Goal: Check status: Check status

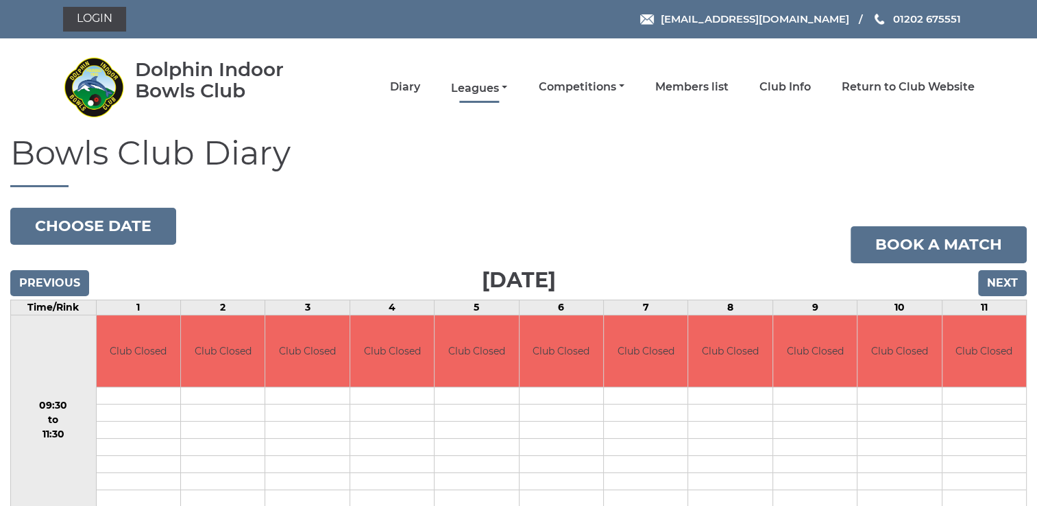
click at [478, 87] on link "Leagues" at bounding box center [479, 88] width 56 height 15
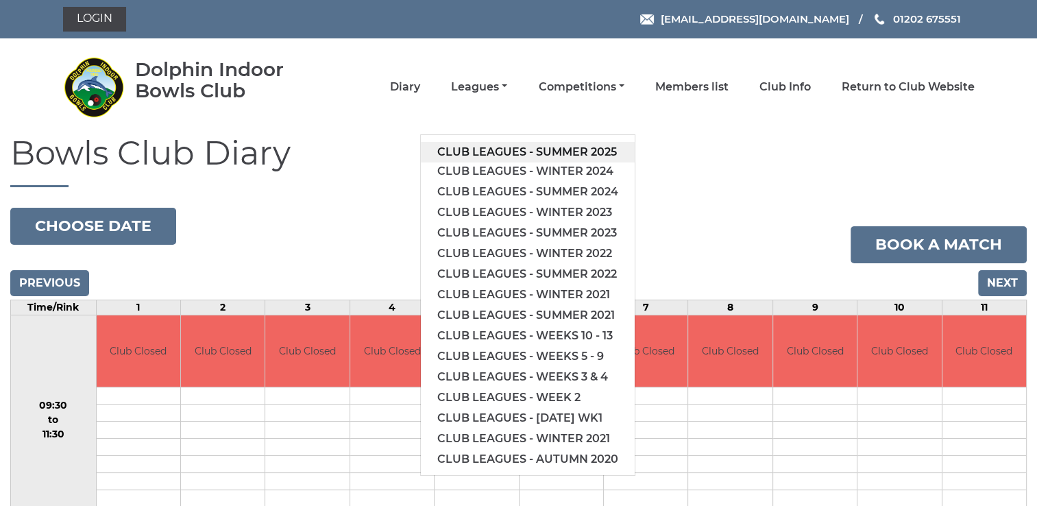
click at [495, 151] on link "Club leagues - Summer 2025" at bounding box center [528, 152] width 214 height 21
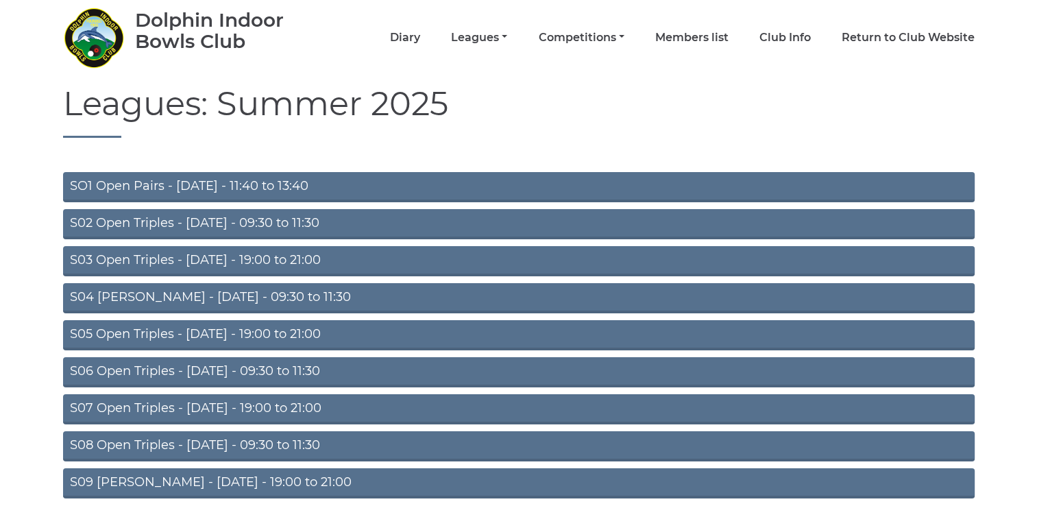
scroll to position [108, 0]
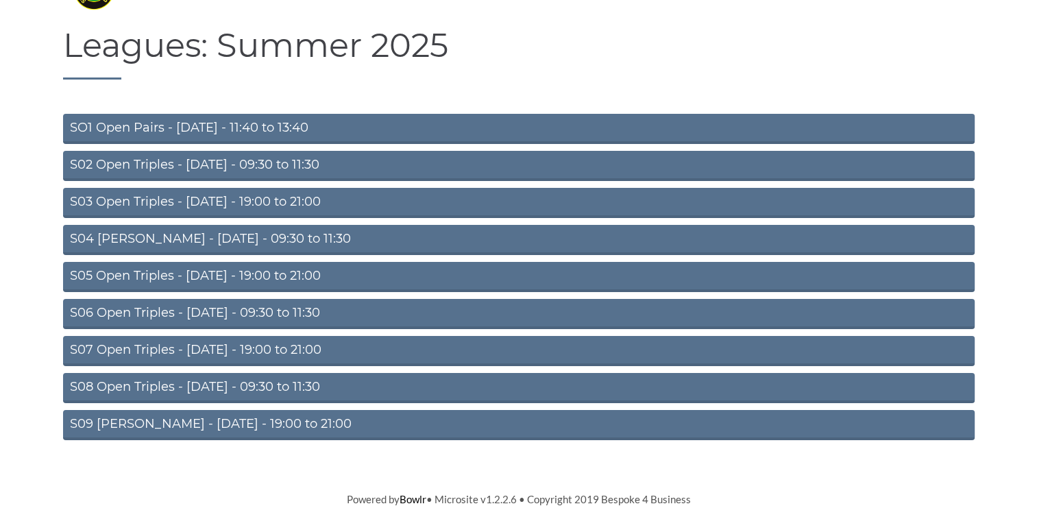
click at [247, 423] on link "S09 Aussie Pairs - Friday - 19:00 to 21:00" at bounding box center [518, 425] width 911 height 30
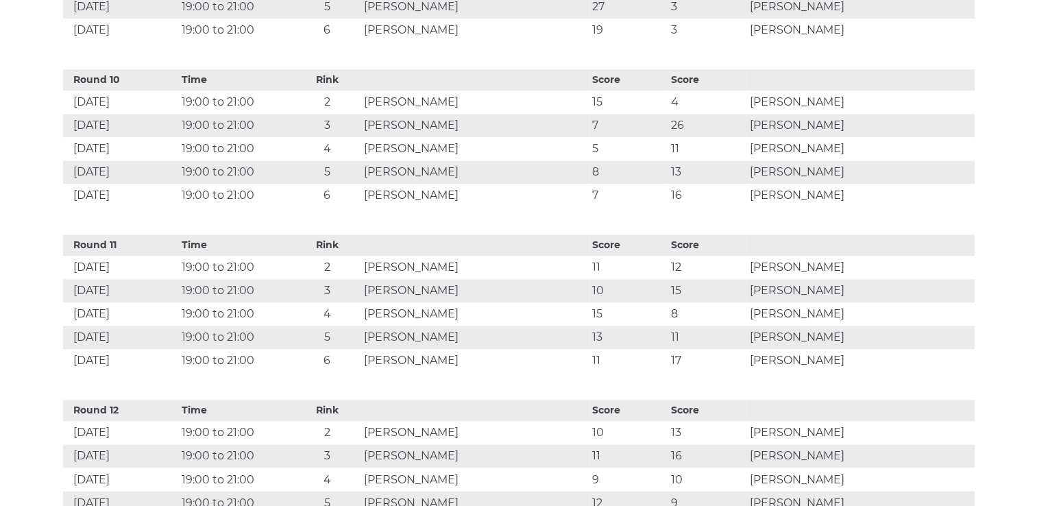
scroll to position [191, 0]
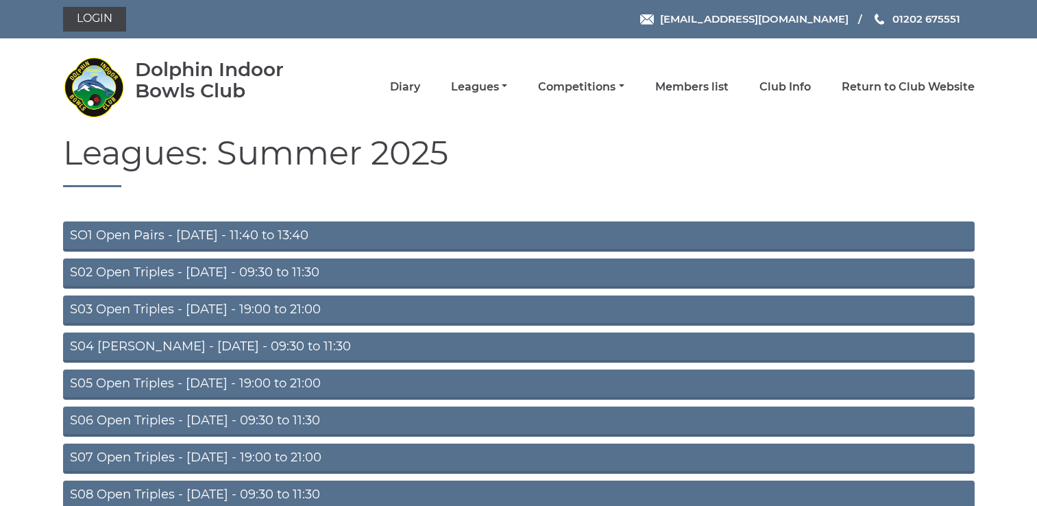
scroll to position [108, 0]
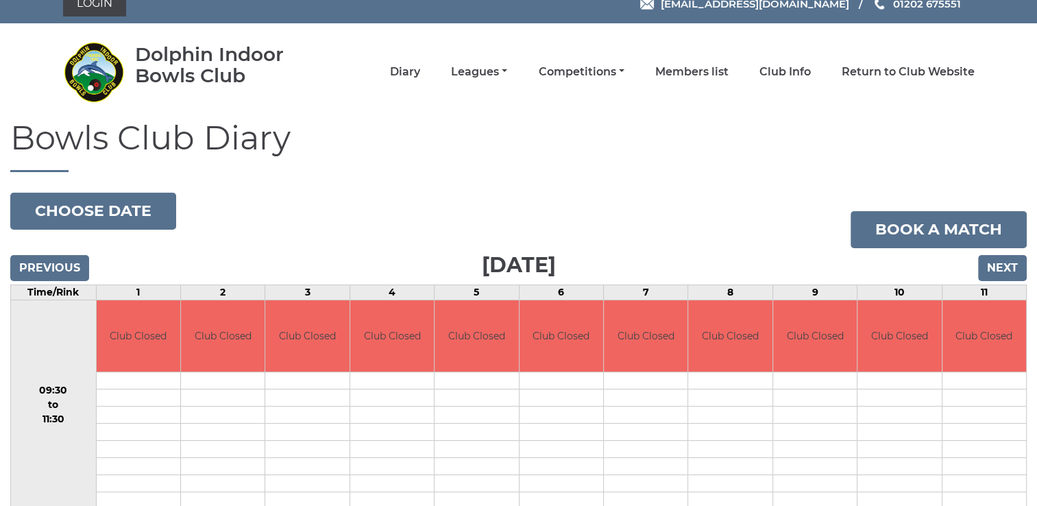
scroll to position [16, 0]
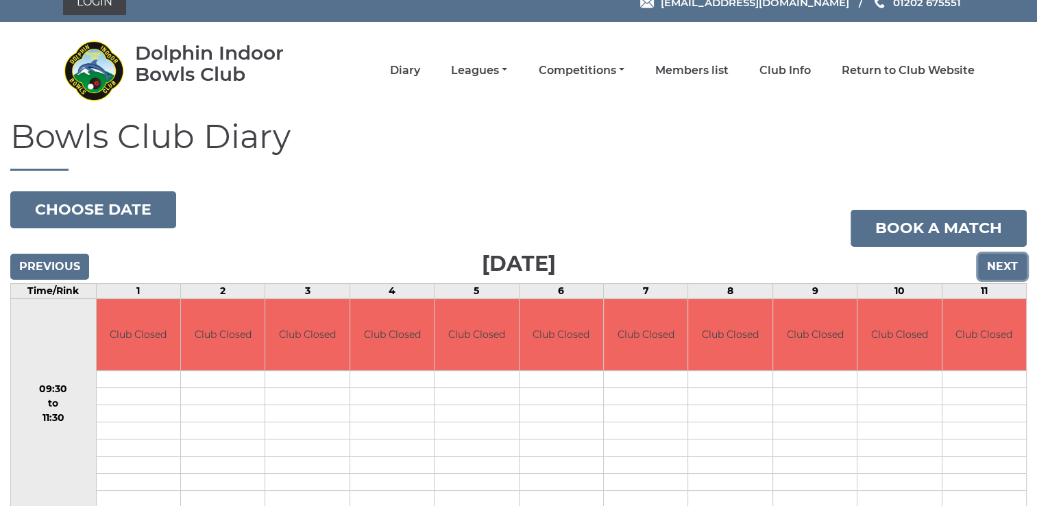
click at [1008, 265] on input "Next" at bounding box center [1002, 266] width 49 height 26
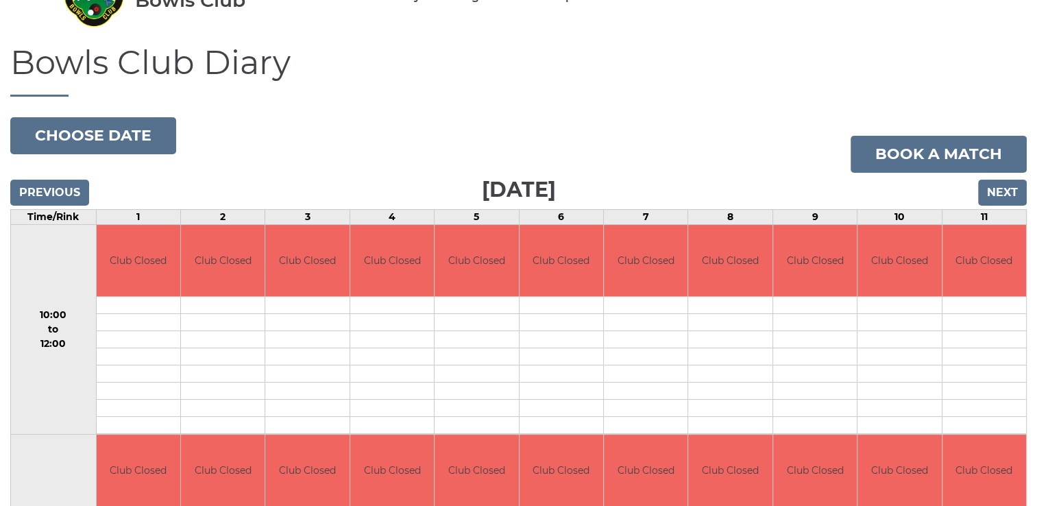
scroll to position [47, 0]
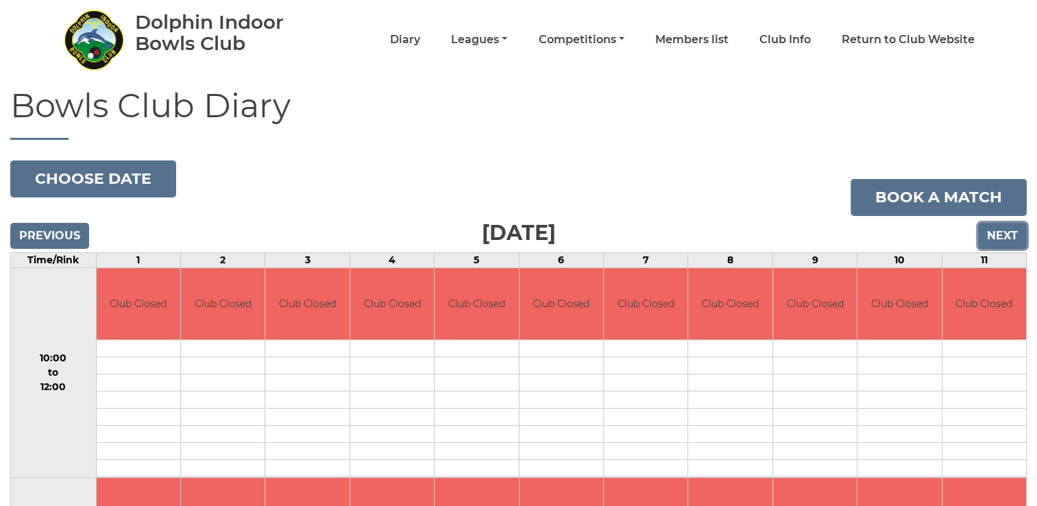
click at [997, 238] on input "Next" at bounding box center [1002, 236] width 49 height 26
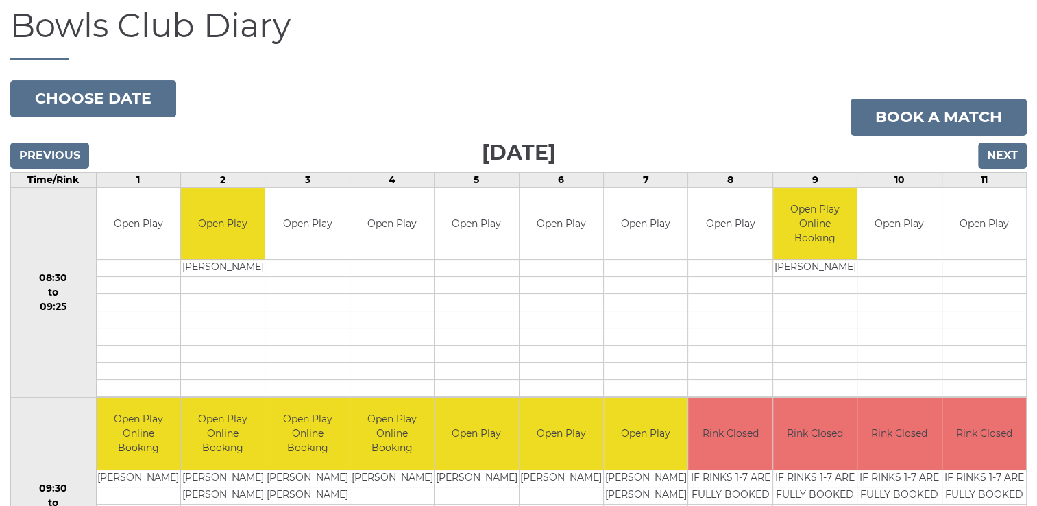
scroll to position [134, 0]
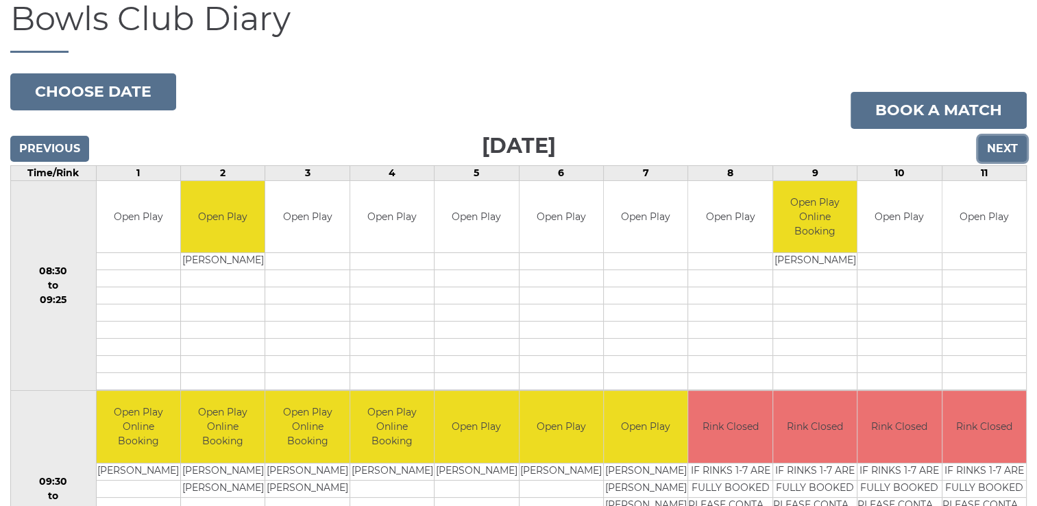
click at [1006, 151] on input "Next" at bounding box center [1002, 149] width 49 height 26
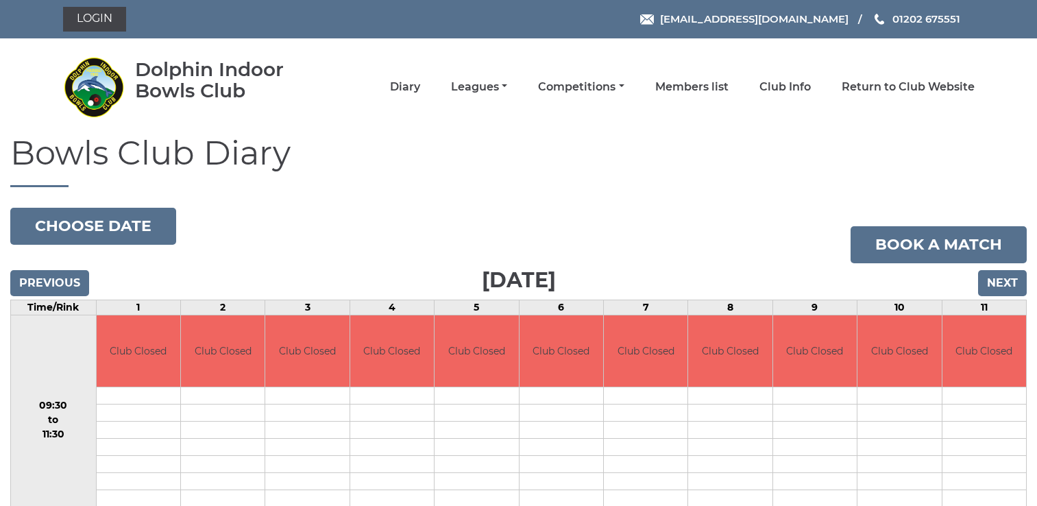
scroll to position [11, 0]
